Goal: Ask a question

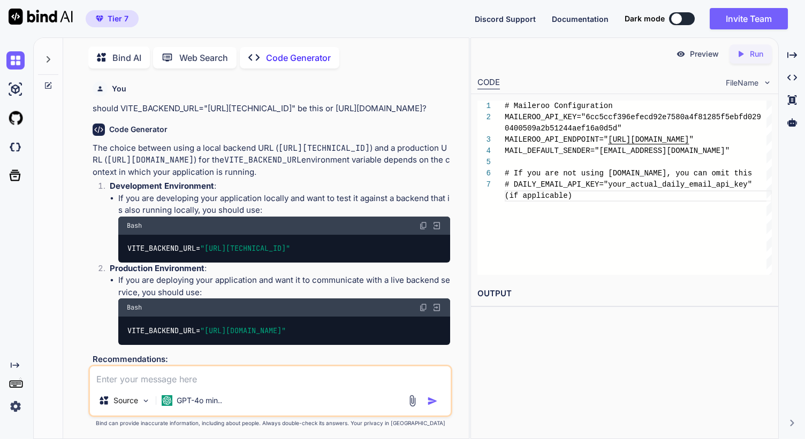
click at [205, 376] on textarea at bounding box center [270, 376] width 361 height 19
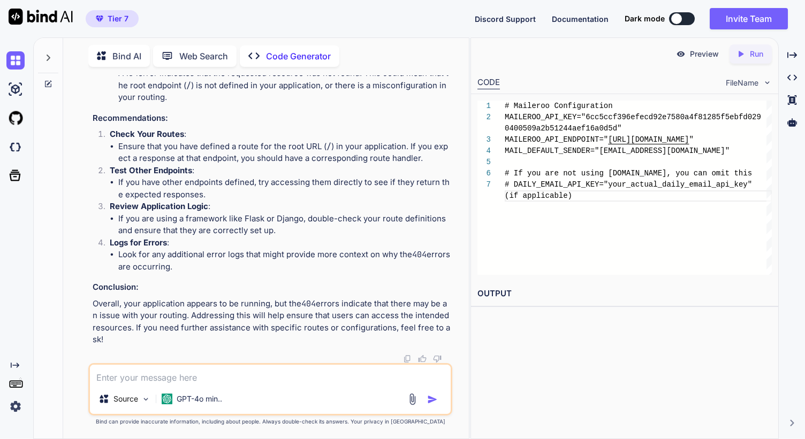
type textarea "nothing to commit, working tree clean [PERSON_NAME] dayclap3.0 % git push origi…"
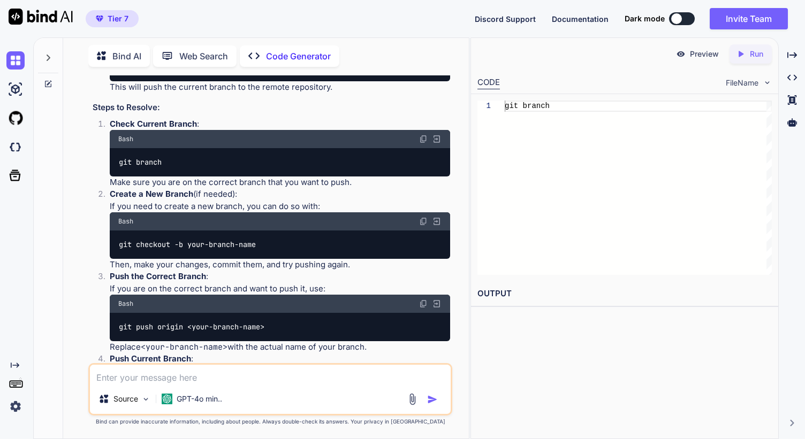
scroll to position [12126, 0]
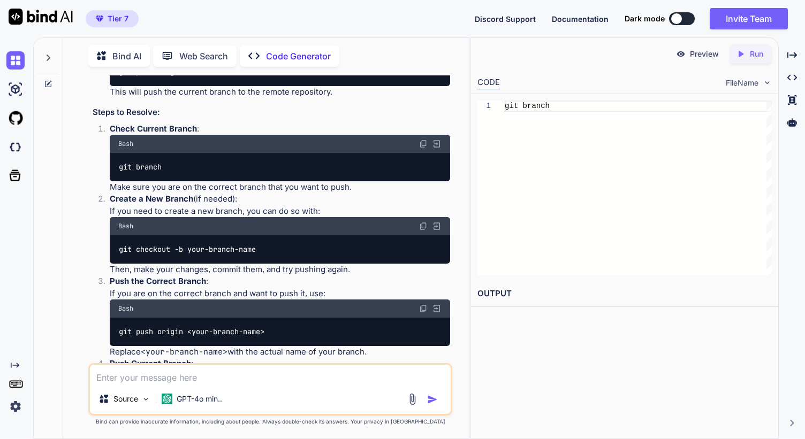
click at [422, 54] on img at bounding box center [423, 49] width 9 height 9
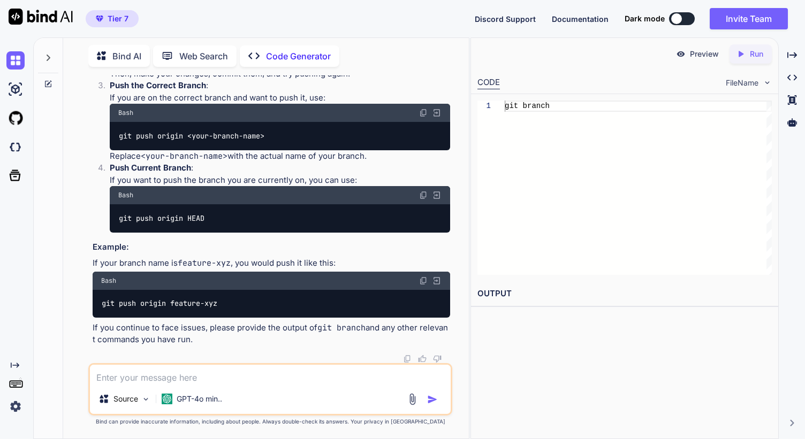
scroll to position [12487, 0]
click at [205, 371] on textarea at bounding box center [270, 374] width 361 height 19
type textarea "my vercel isnt updating eventho github is updated"
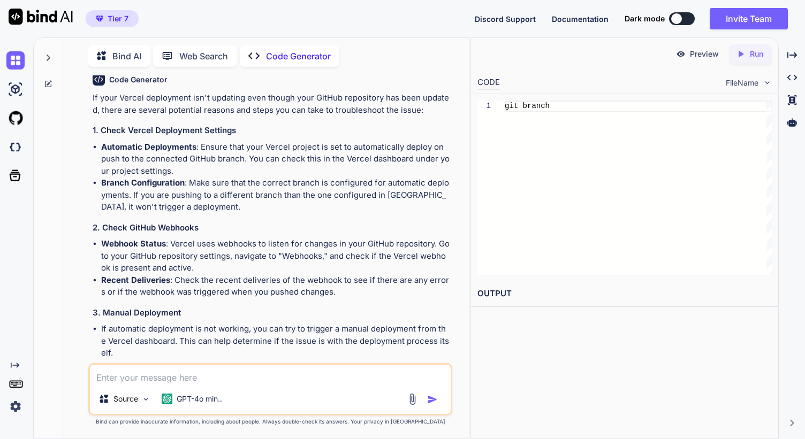
scroll to position [12664, 0]
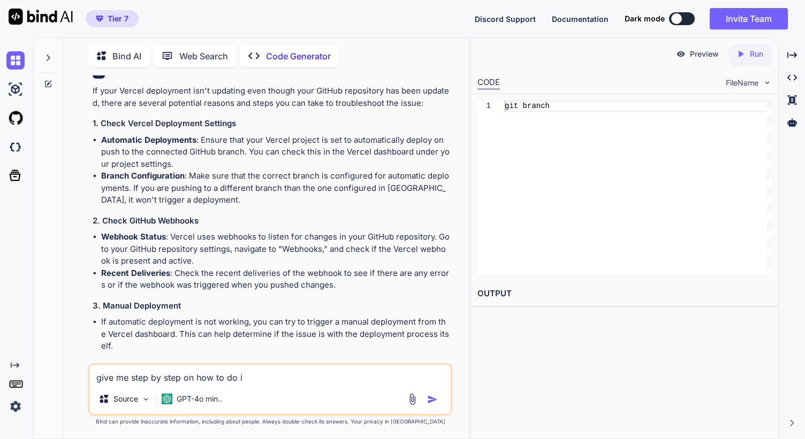
type textarea "give me step by step on how to do it"
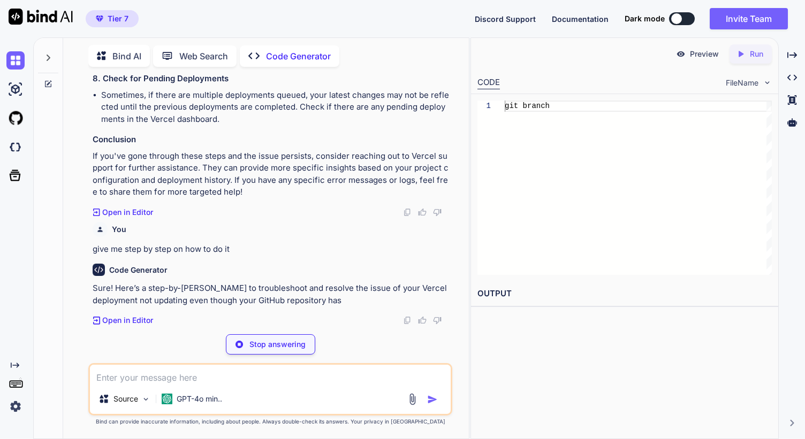
scroll to position [13317, 0]
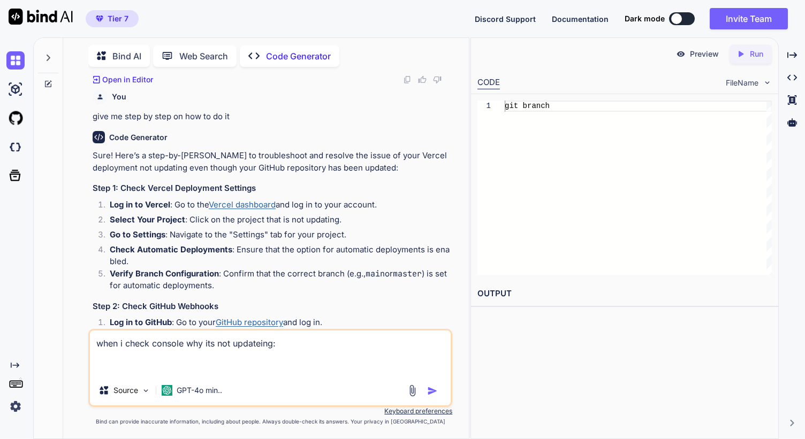
paste textarea "8108l407665i9d45.si?ame=con_3a9elITsE40DoEiuSMOdteMpo4i8:9 Utlab etd mag aliq e…"
type textarea "lore i dolor sitamet con adi eli seddoeius: 8183t048764i3u02.la?etd=mag_3a2enIM…"
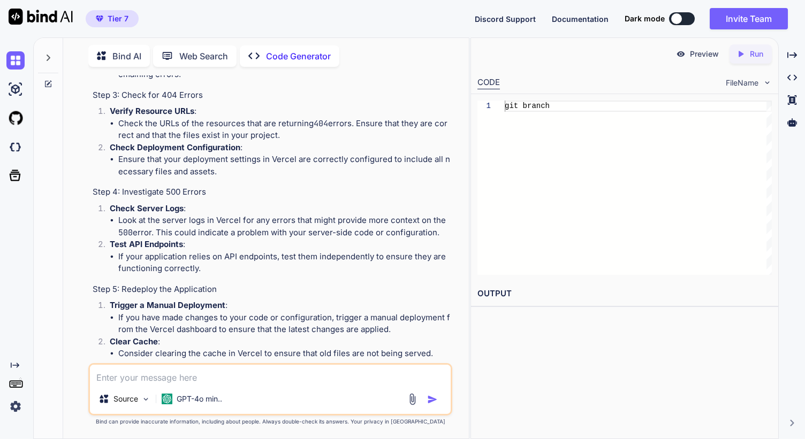
scroll to position [16470, 0]
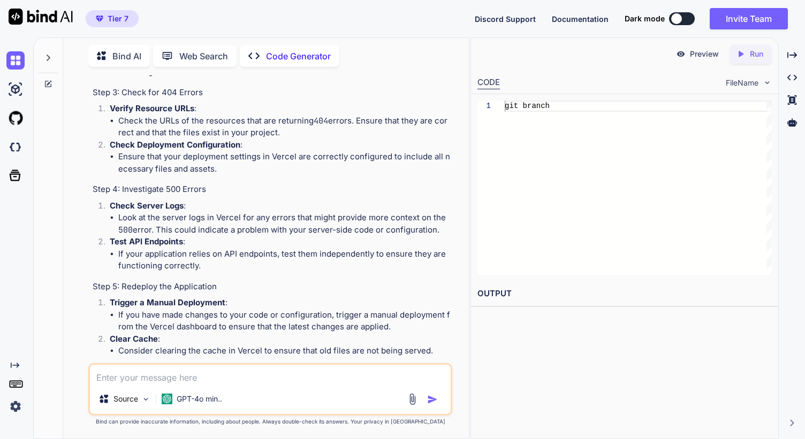
paste textarea "Unexpected response: text/html <html> <head><title>504 Gateway Time-out</title>…"
type textarea "Unexpected response: text/html <html> <head><title>504 Gateway Time-out</title>…"
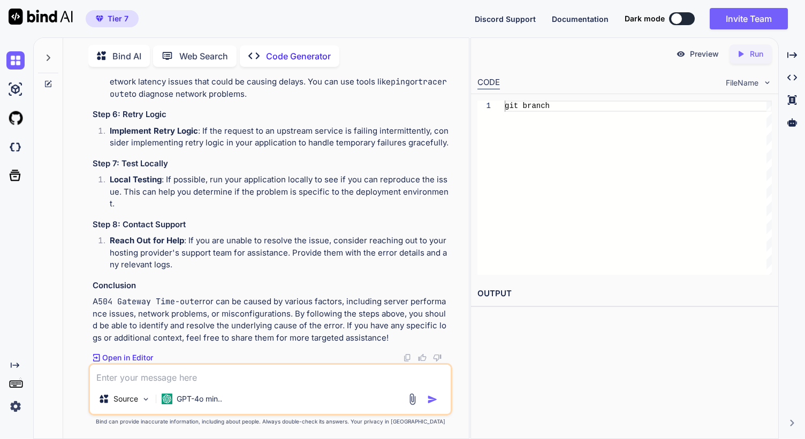
scroll to position [17337, 0]
type textarea "ok now seem to be working. how do i repush latest code"
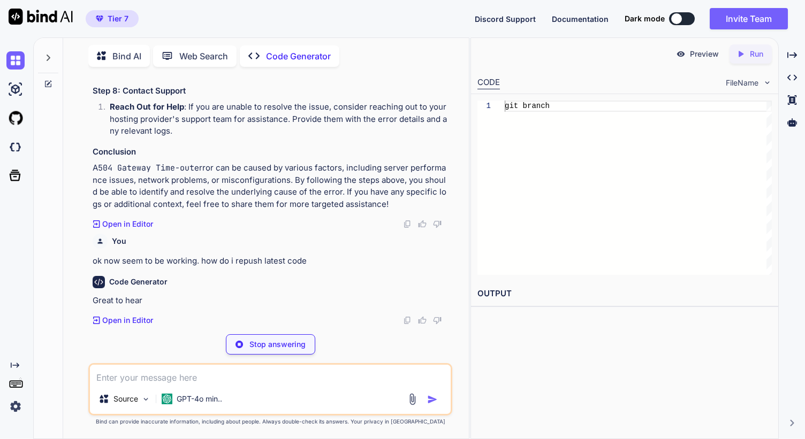
scroll to position [17599, 0]
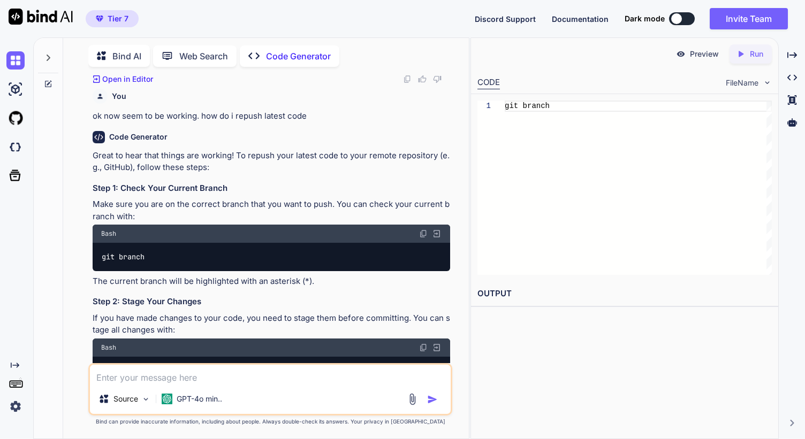
paste textarea "POST [URL][DOMAIN_NAME]"
type textarea "POST [URL][DOMAIN_NAME]"
